Goal: Task Accomplishment & Management: Manage account settings

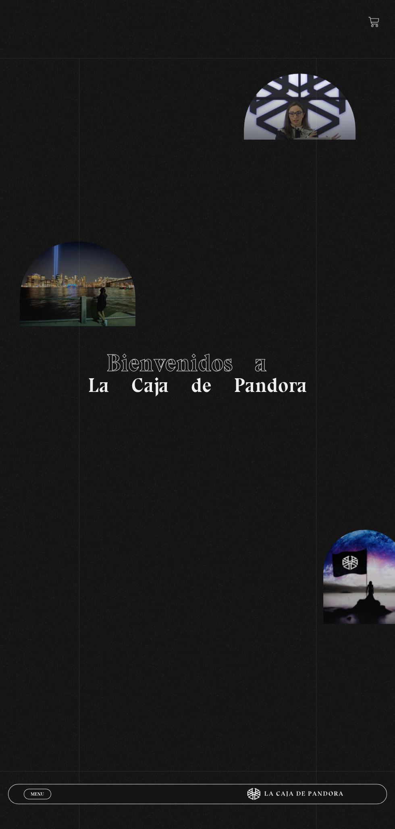
click at [35, 800] on link "Menu Cerrar" at bounding box center [37, 794] width 27 height 10
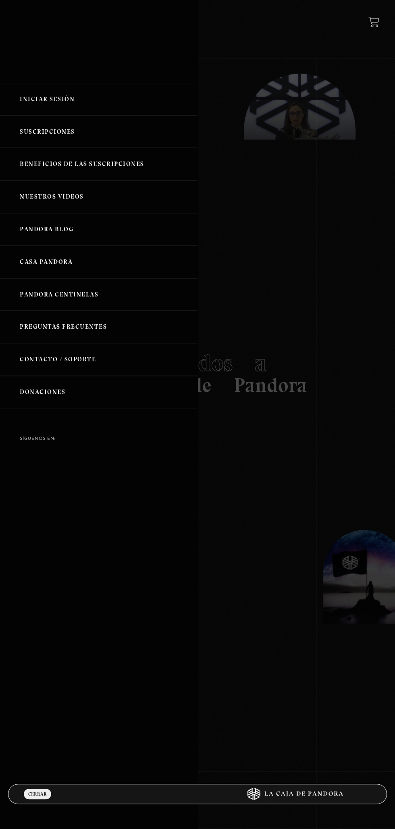
click at [36, 99] on link "Iniciar Sesión" at bounding box center [98, 99] width 197 height 33
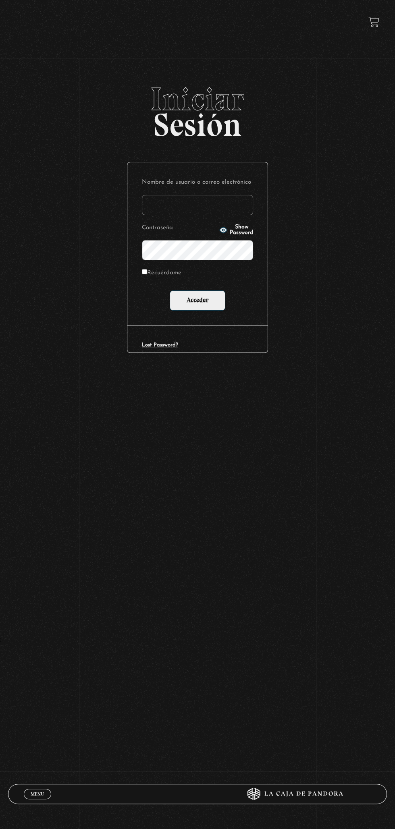
click at [190, 209] on input "Nombre de usuario o correo electrónico" at bounding box center [197, 205] width 111 height 20
type input "mval93@gmail.com"
click at [170, 291] on input "Acceder" at bounding box center [198, 301] width 56 height 20
